Goal: Navigation & Orientation: Locate item on page

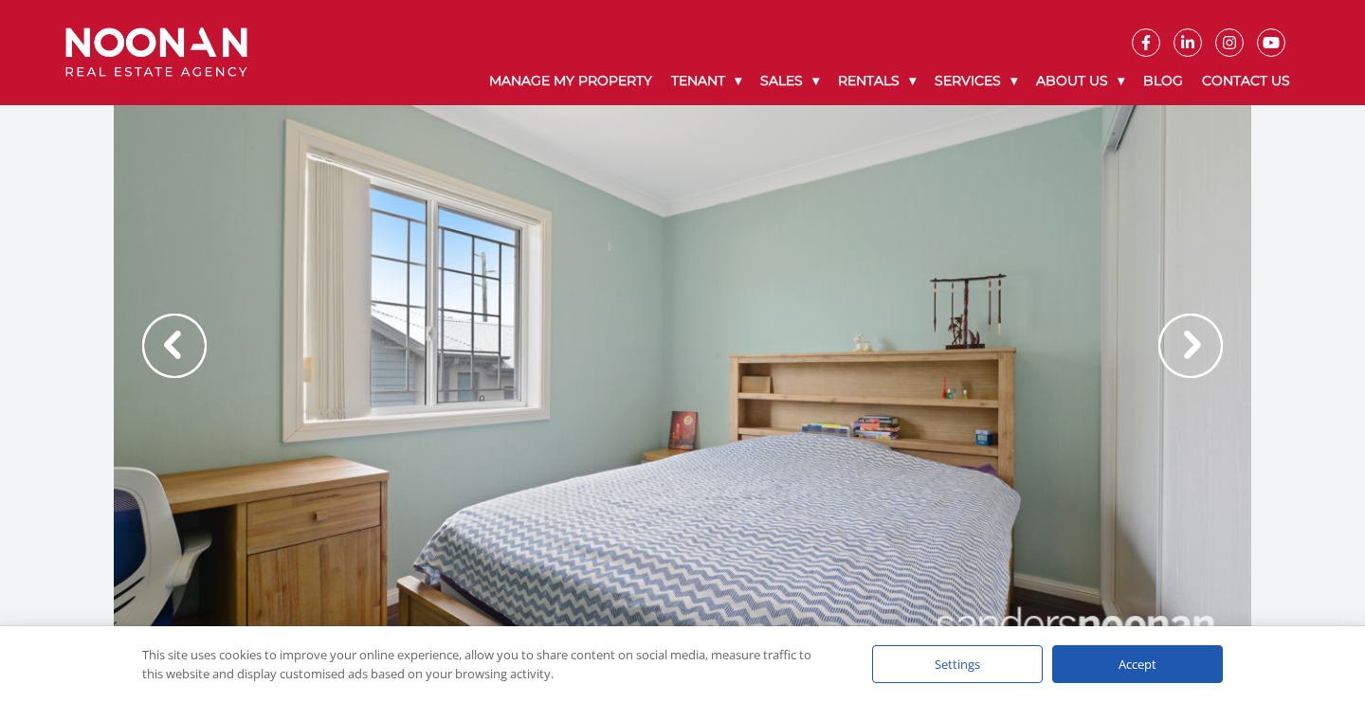
click at [1190, 339] on img at bounding box center [1190, 346] width 64 height 64
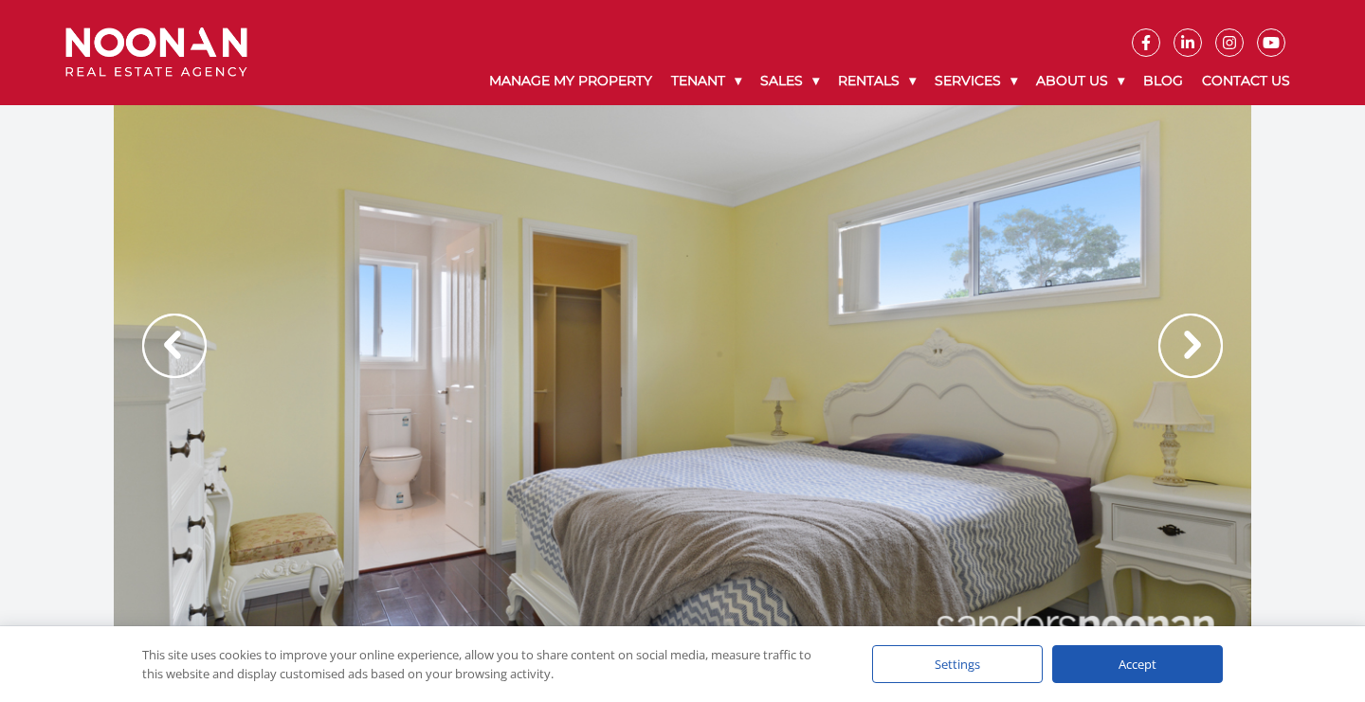
click at [182, 336] on img at bounding box center [174, 346] width 64 height 64
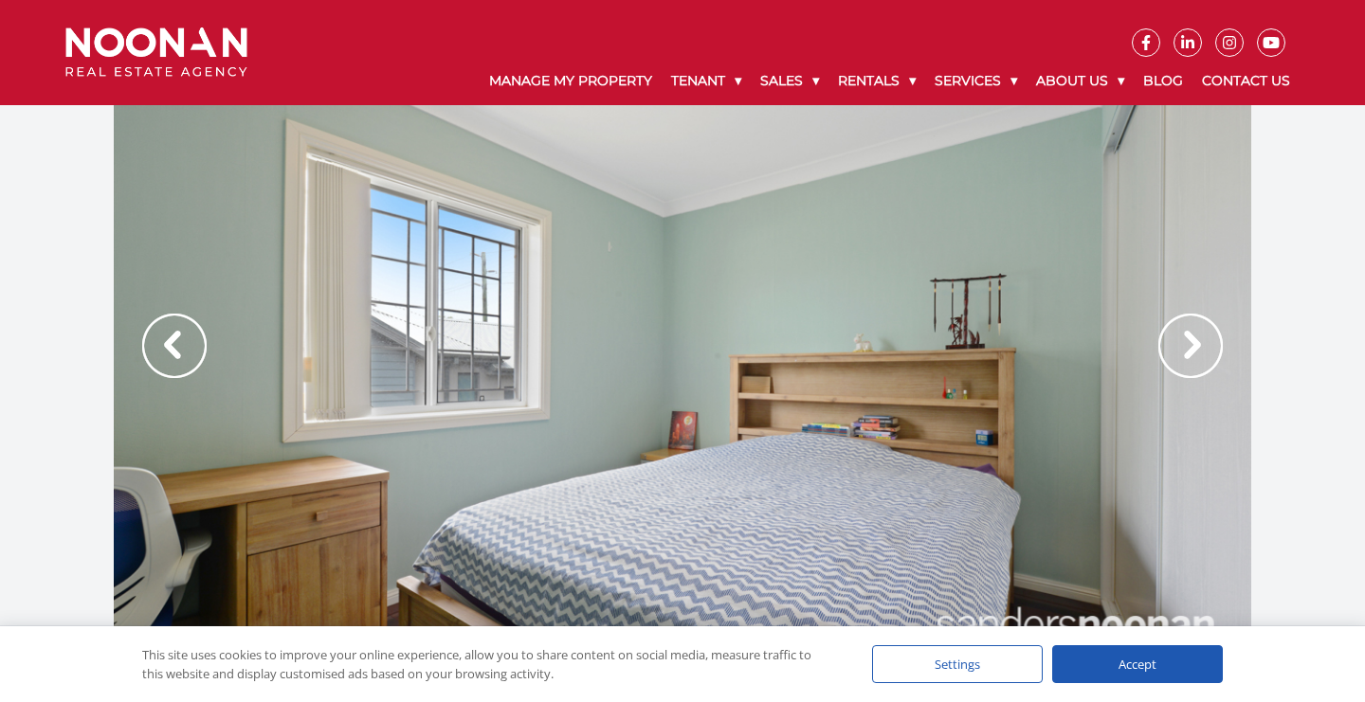
click at [1194, 347] on img at bounding box center [1190, 346] width 64 height 64
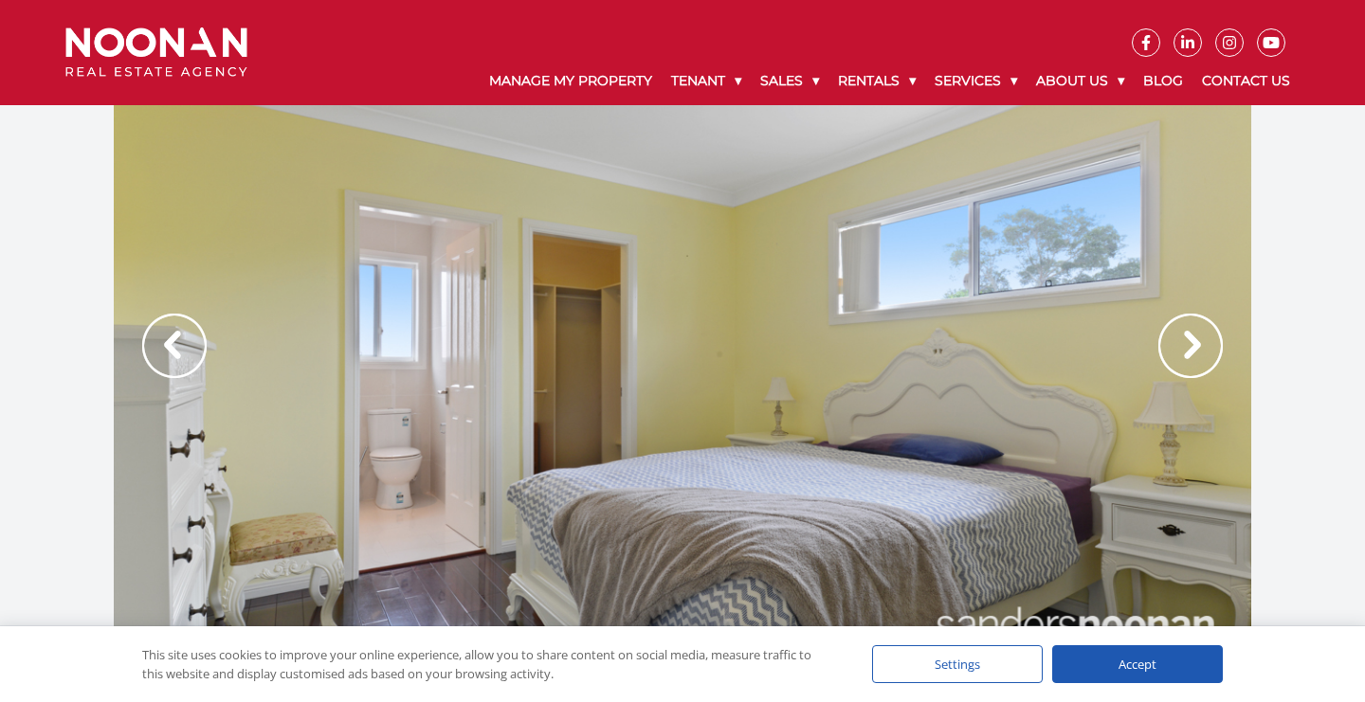
click at [1194, 347] on img at bounding box center [1190, 346] width 64 height 64
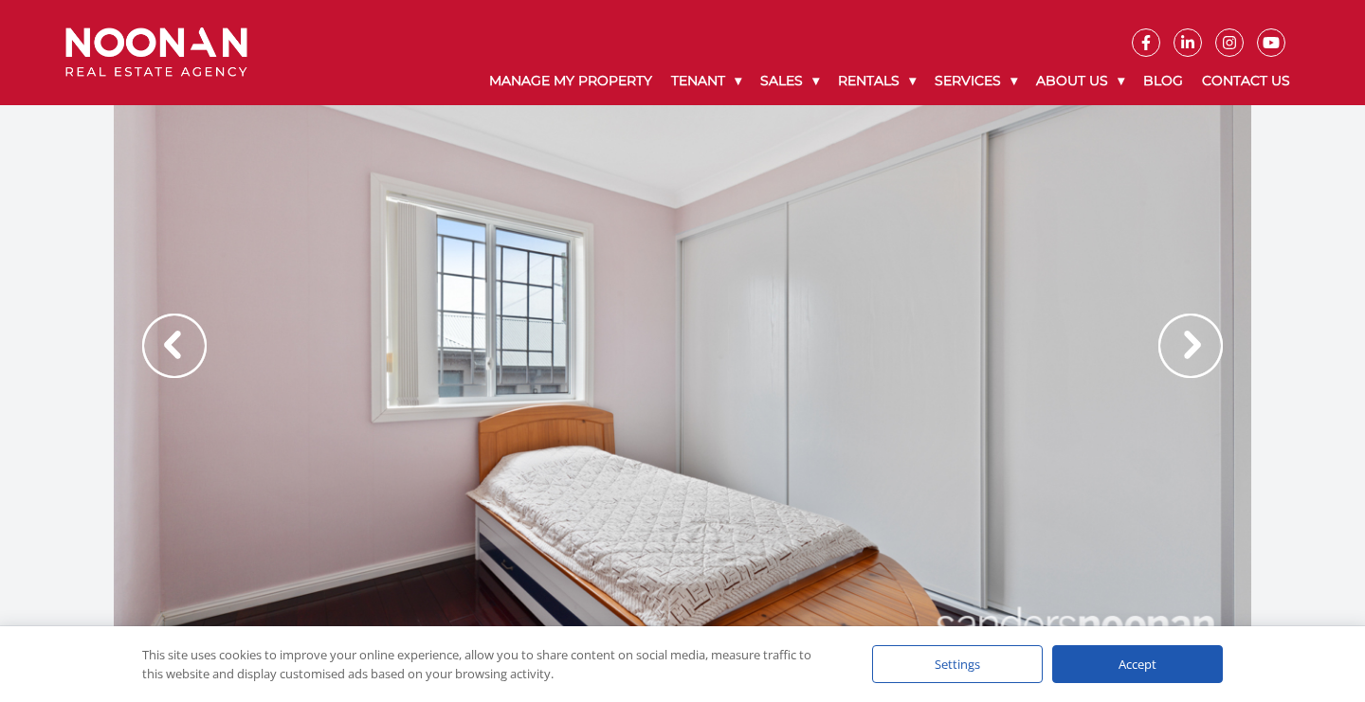
click at [1194, 347] on img at bounding box center [1190, 346] width 64 height 64
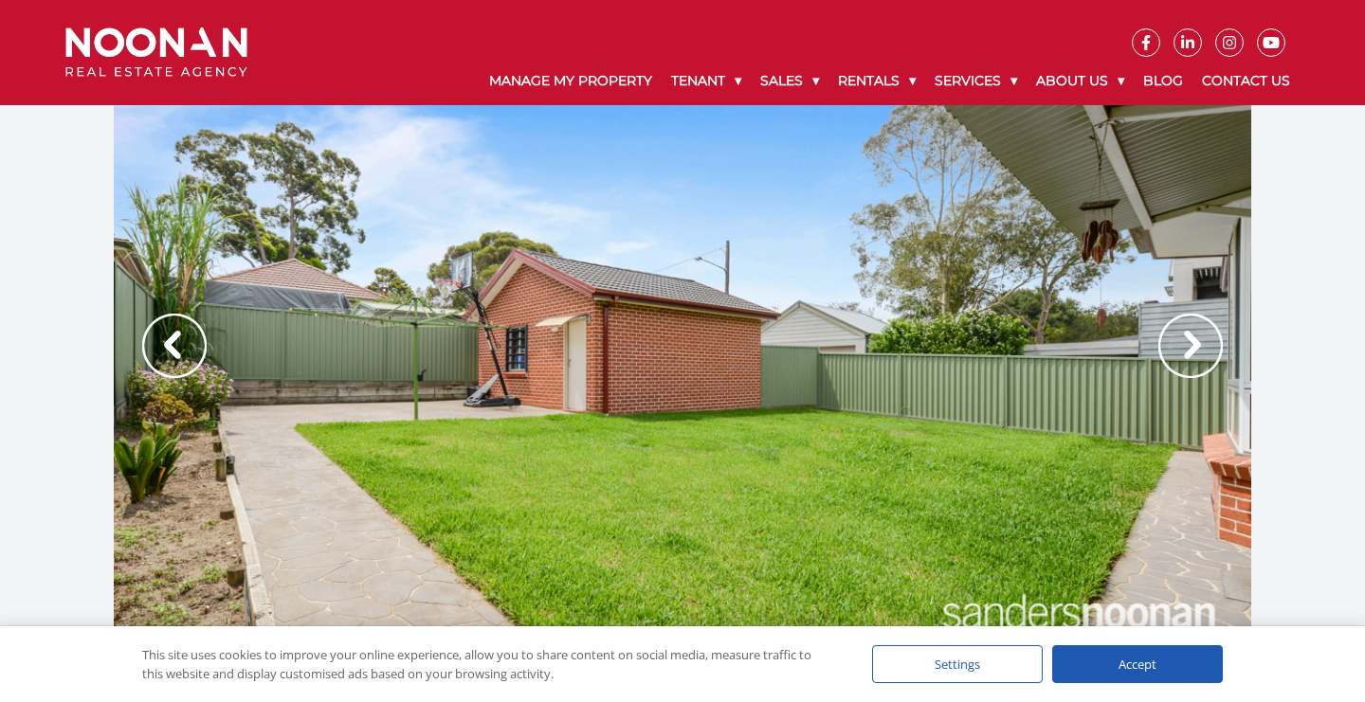
click at [1194, 347] on img at bounding box center [1190, 346] width 64 height 64
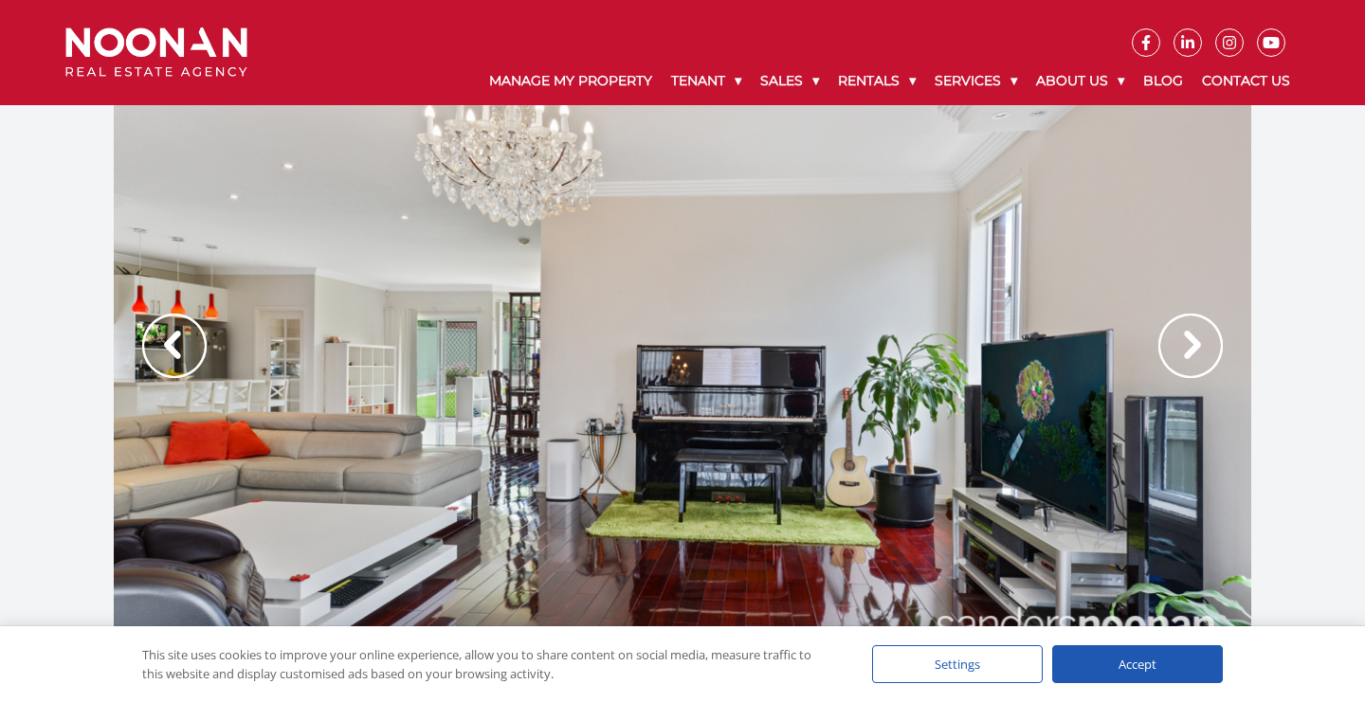
click at [1194, 347] on img at bounding box center [1190, 346] width 64 height 64
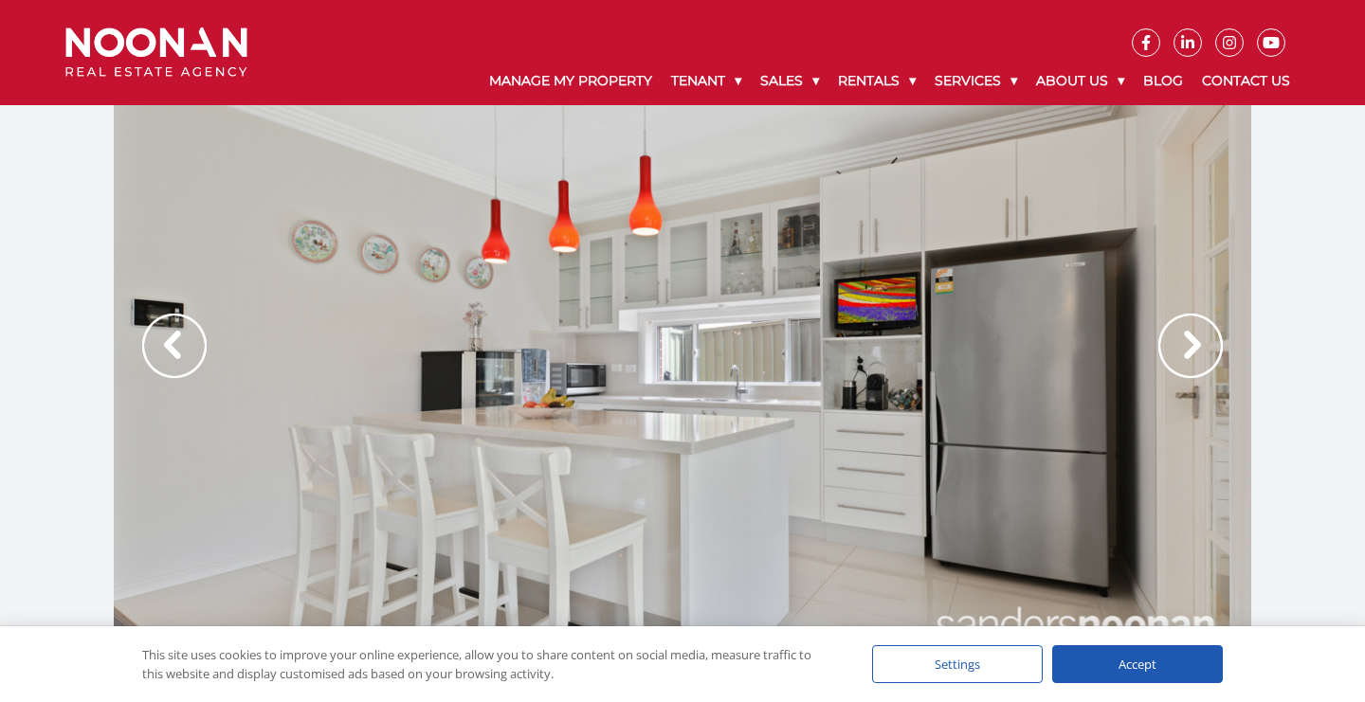
click at [1194, 347] on img at bounding box center [1190, 346] width 64 height 64
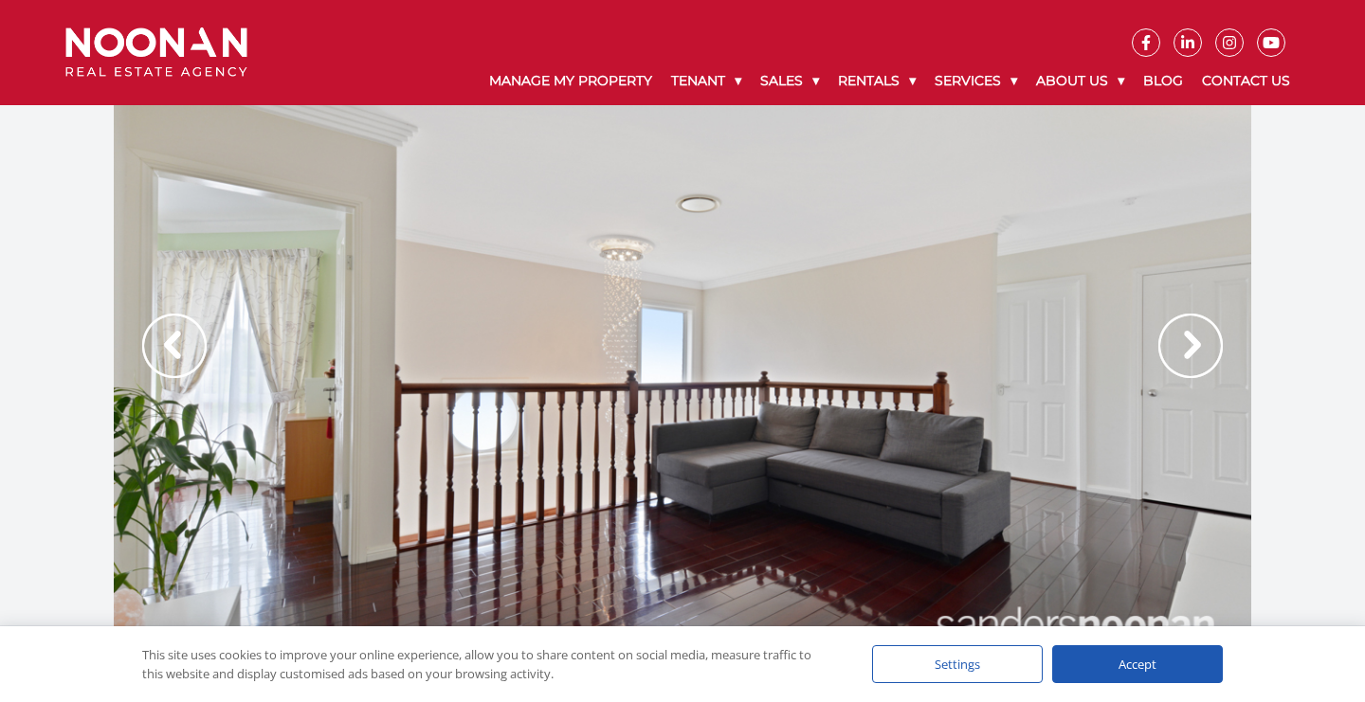
click at [1194, 347] on img at bounding box center [1190, 346] width 64 height 64
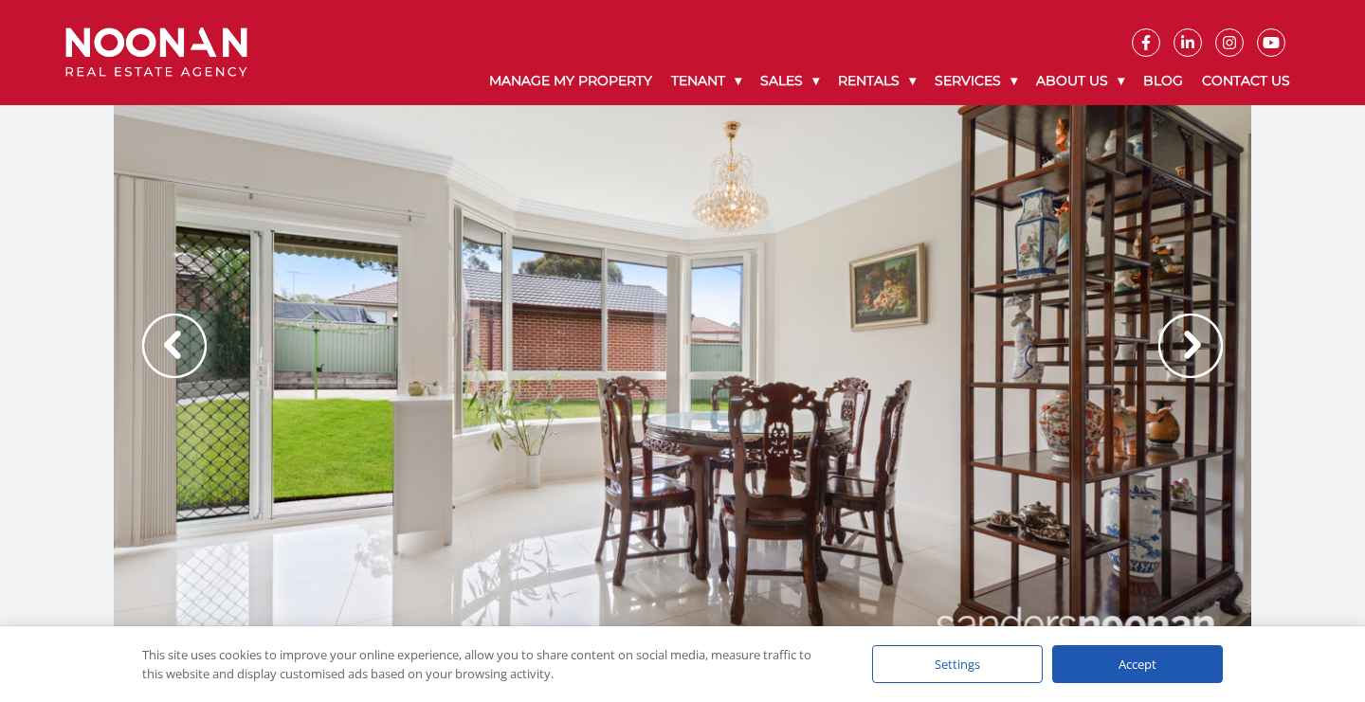
click at [1194, 347] on img at bounding box center [1190, 346] width 64 height 64
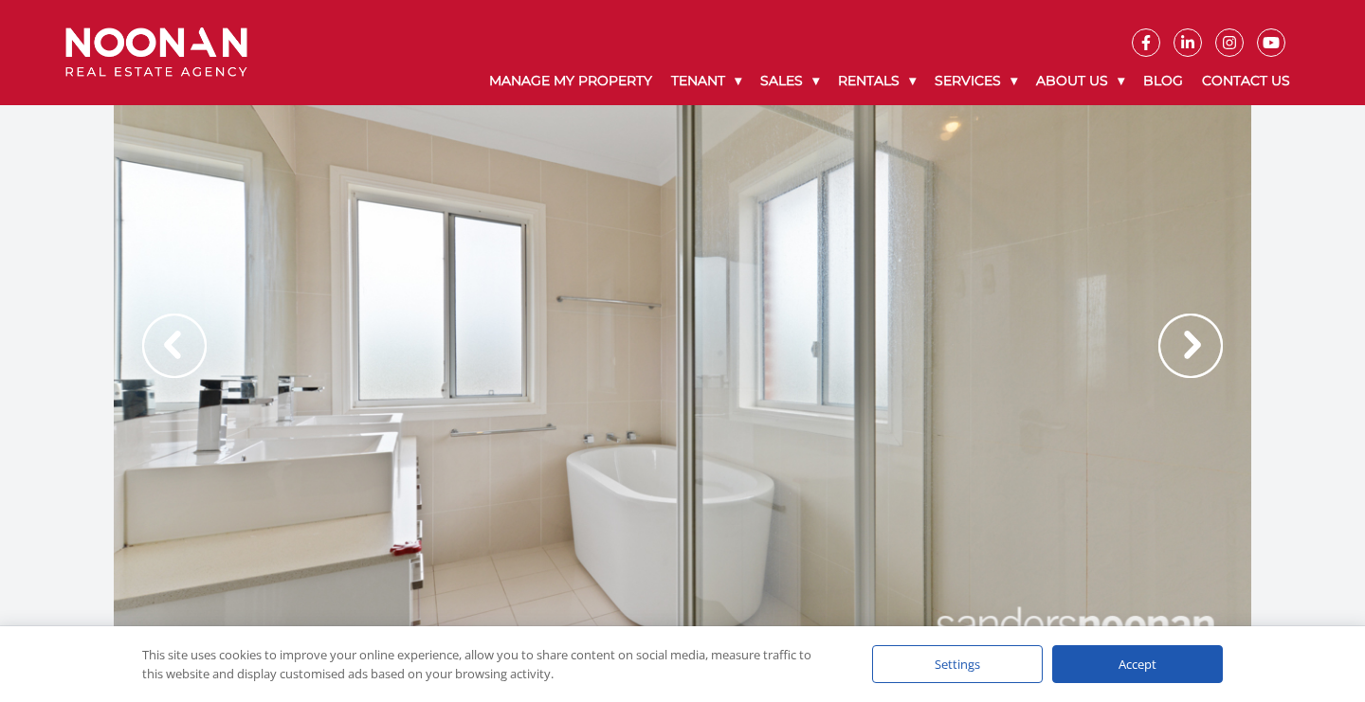
click at [1194, 347] on img at bounding box center [1190, 346] width 64 height 64
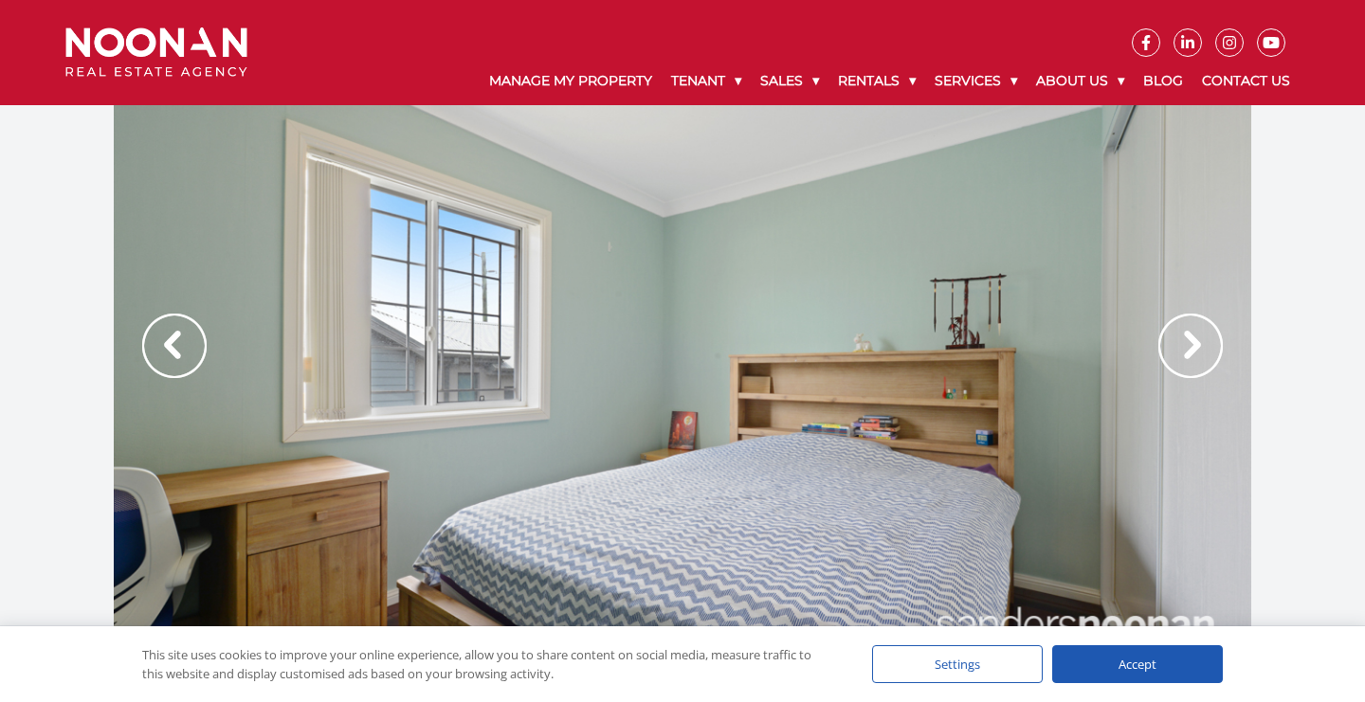
click at [1194, 347] on img at bounding box center [1190, 346] width 64 height 64
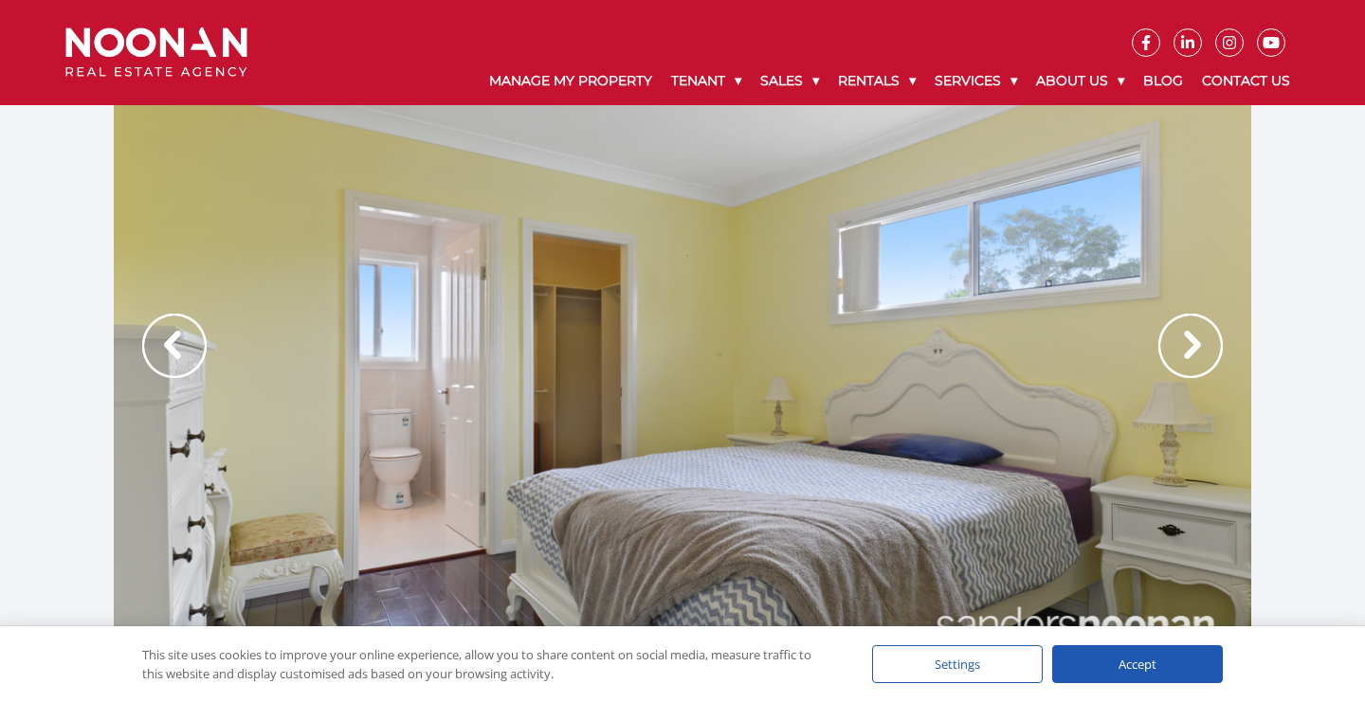
click at [1194, 347] on img at bounding box center [1190, 346] width 64 height 64
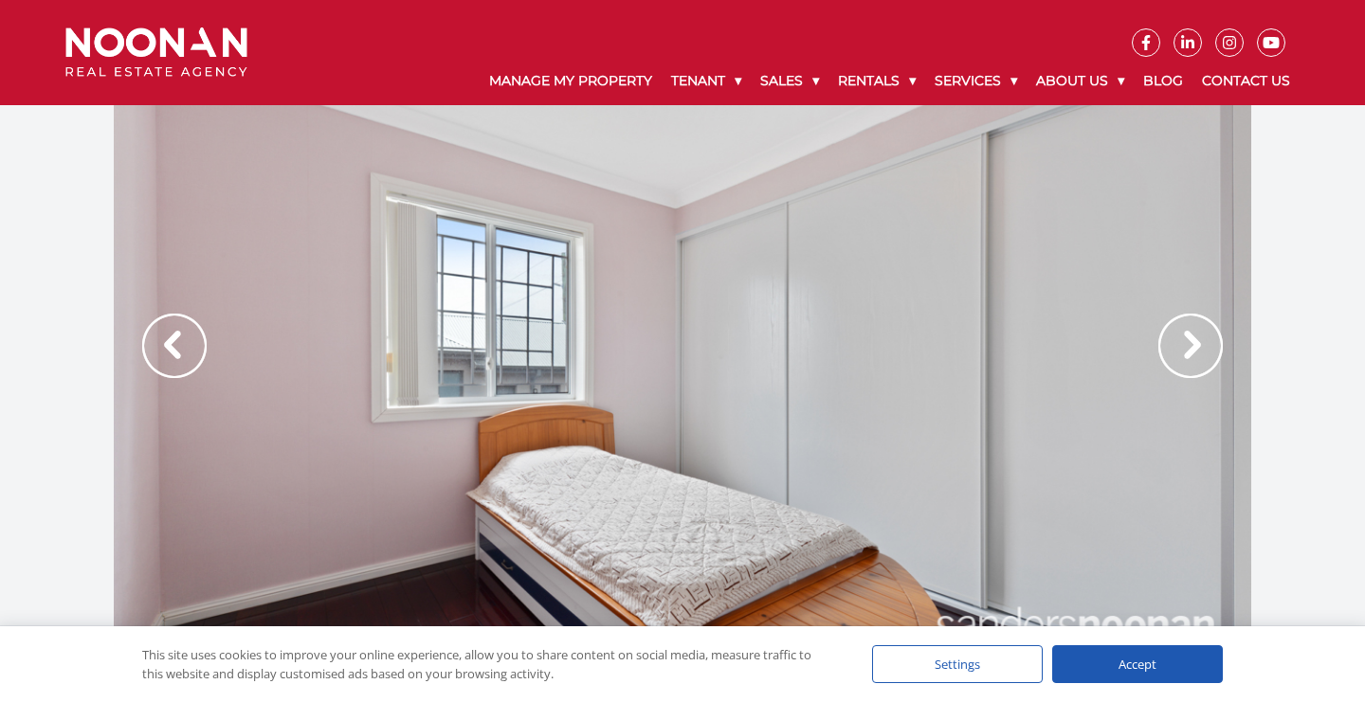
click at [1194, 347] on img at bounding box center [1190, 346] width 64 height 64
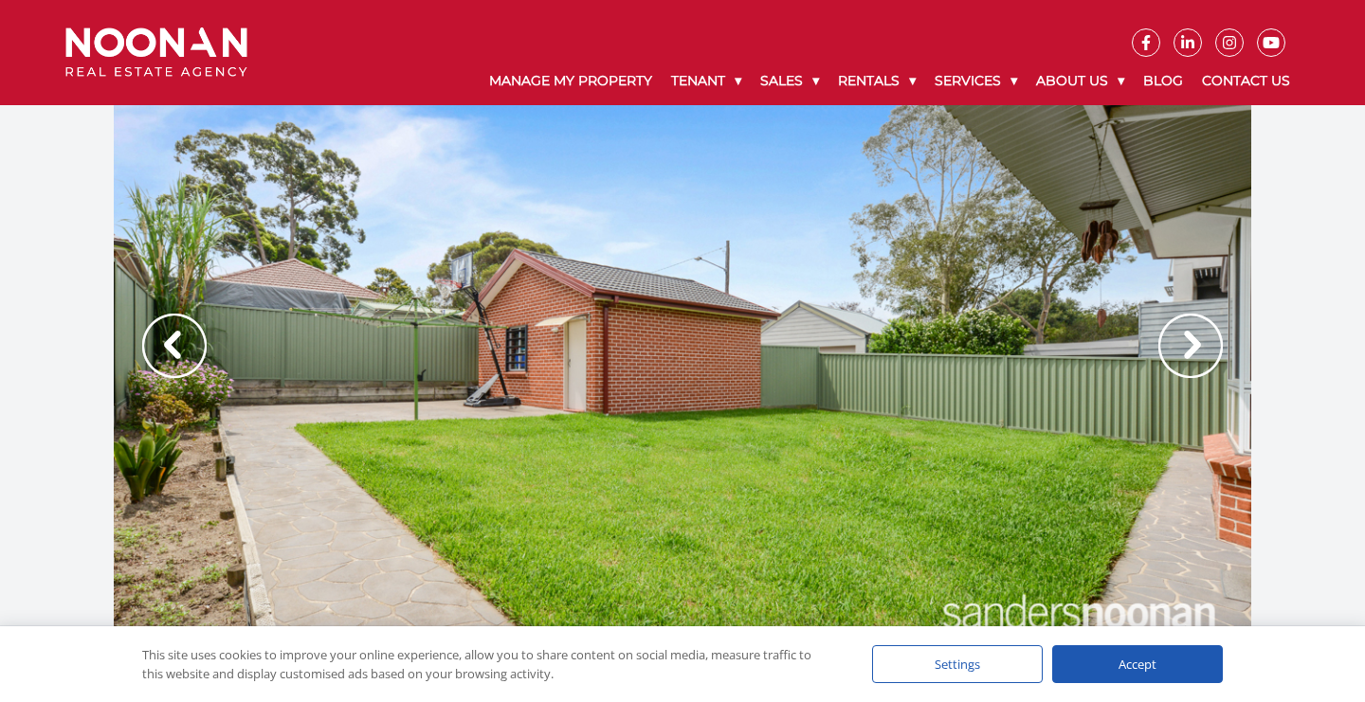
click at [1194, 347] on img at bounding box center [1190, 346] width 64 height 64
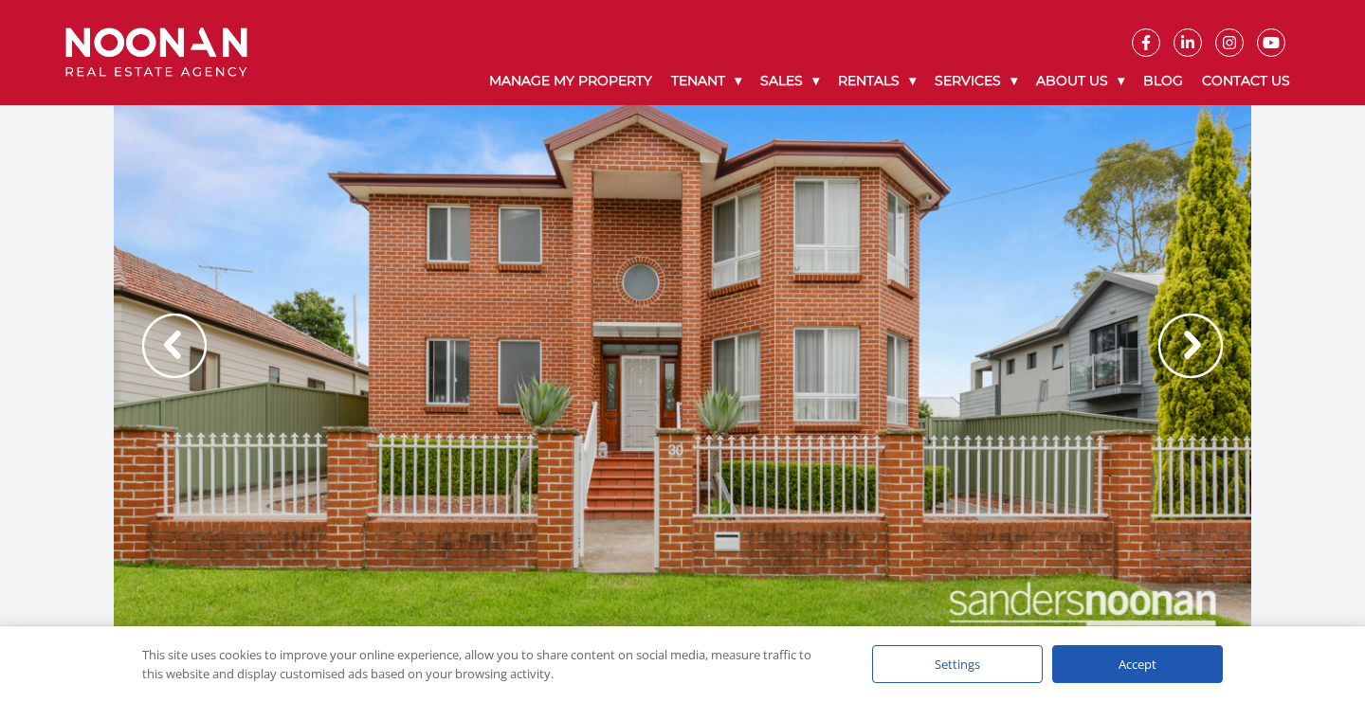
click at [1194, 347] on img at bounding box center [1190, 346] width 64 height 64
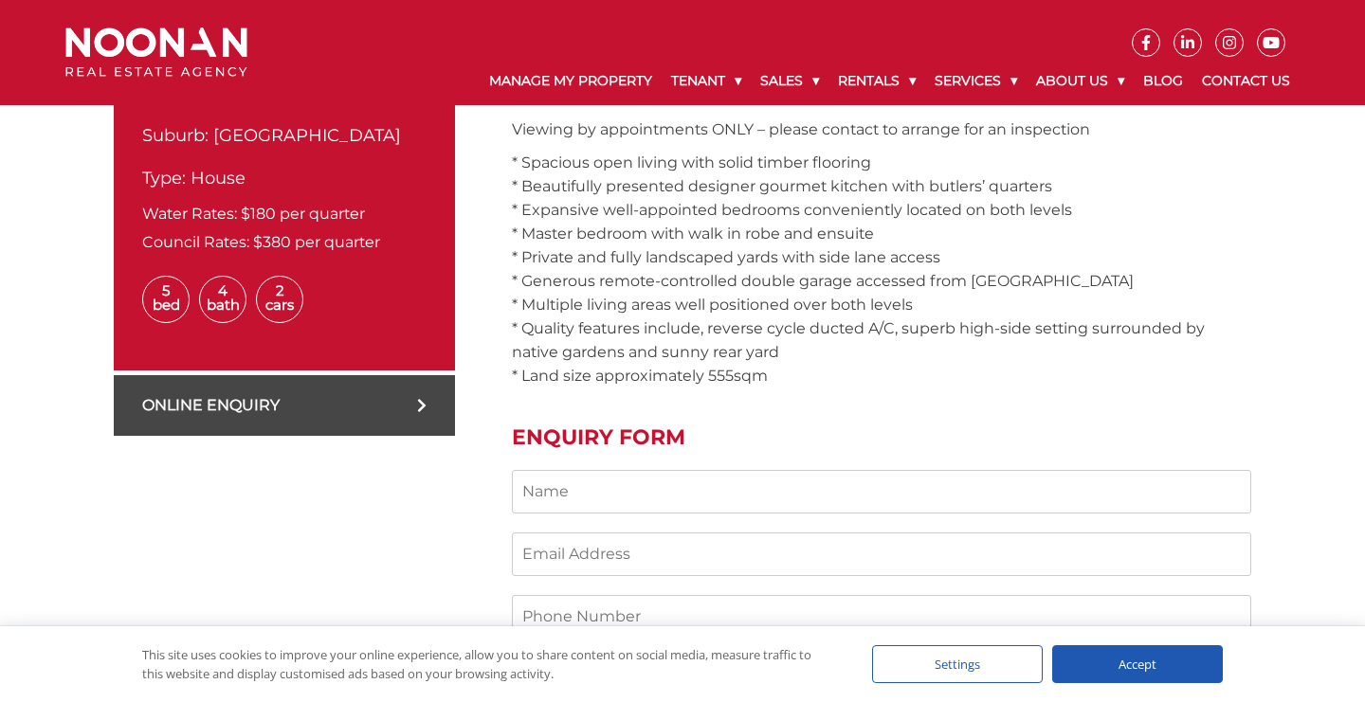
scroll to position [800, 0]
